Goal: Navigation & Orientation: Find specific page/section

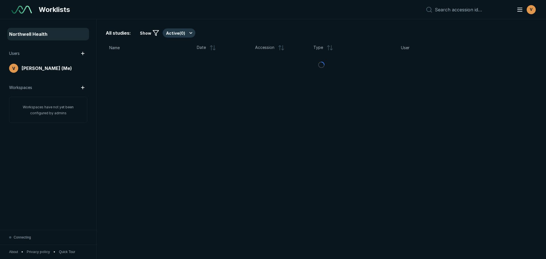
scroll to position [1798, 3188]
